Goal: Task Accomplishment & Management: Use online tool/utility

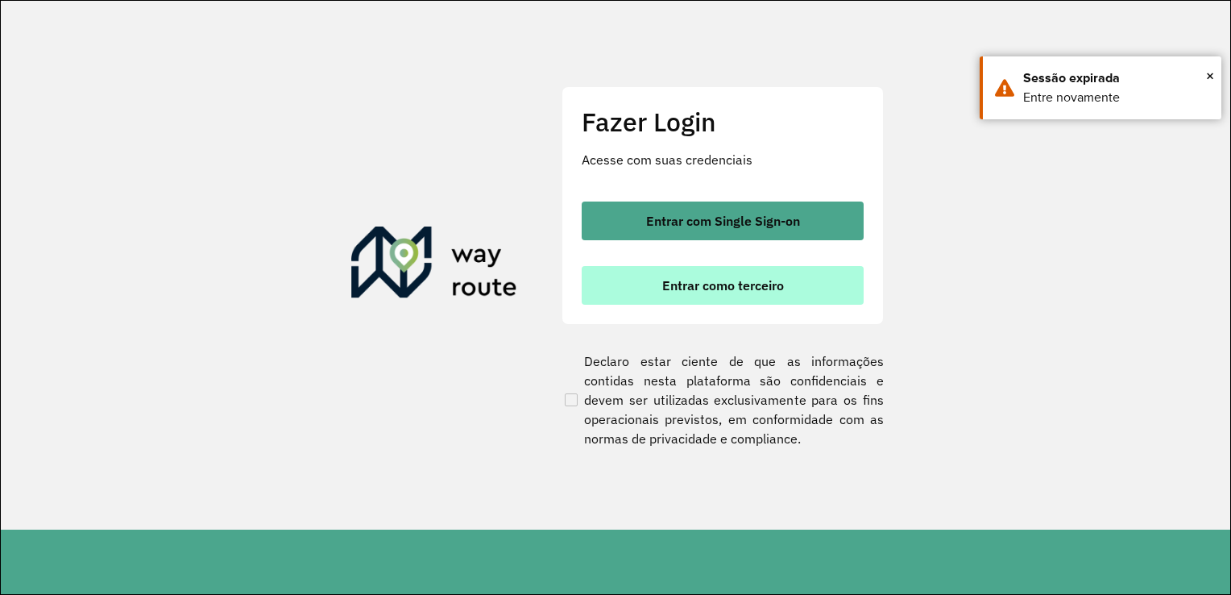
click at [745, 298] on button "Entrar como terceiro" at bounding box center [723, 285] width 282 height 39
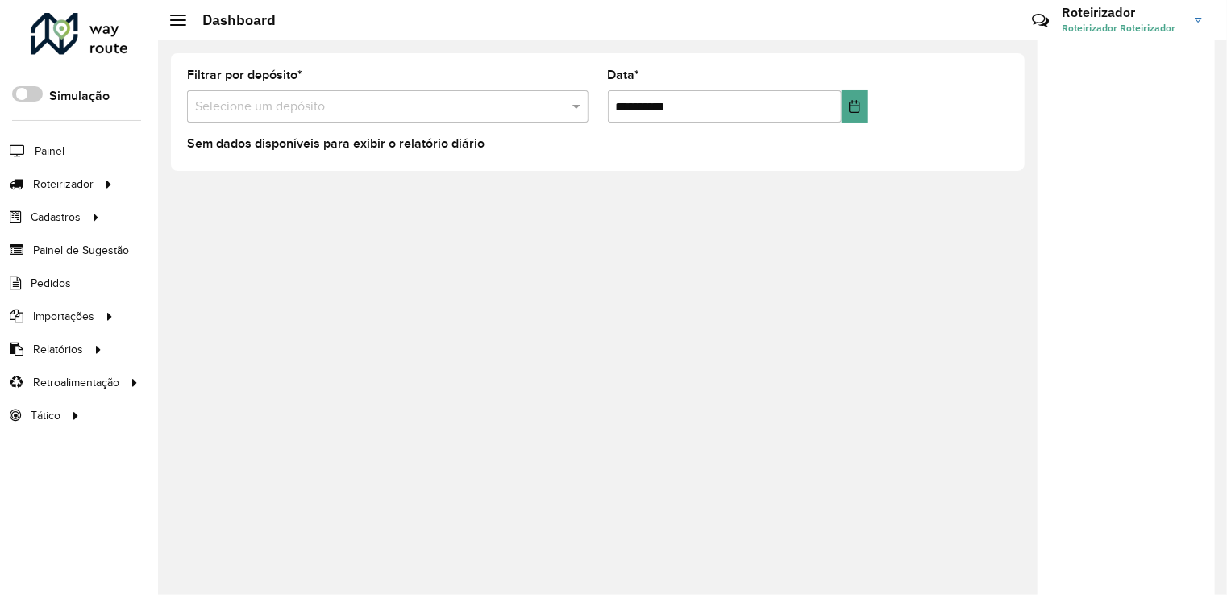
click at [288, 101] on input "text" at bounding box center [371, 107] width 353 height 19
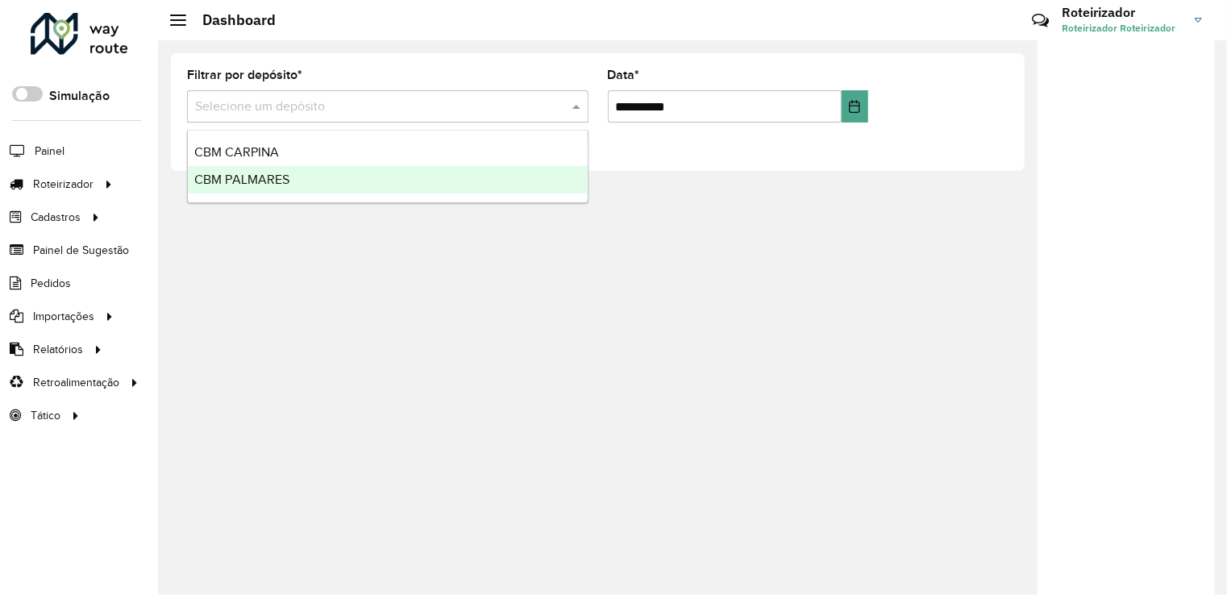
click at [267, 177] on span "CBM PALMARES" at bounding box center [241, 179] width 95 height 14
